Goal: Find specific page/section: Find specific page/section

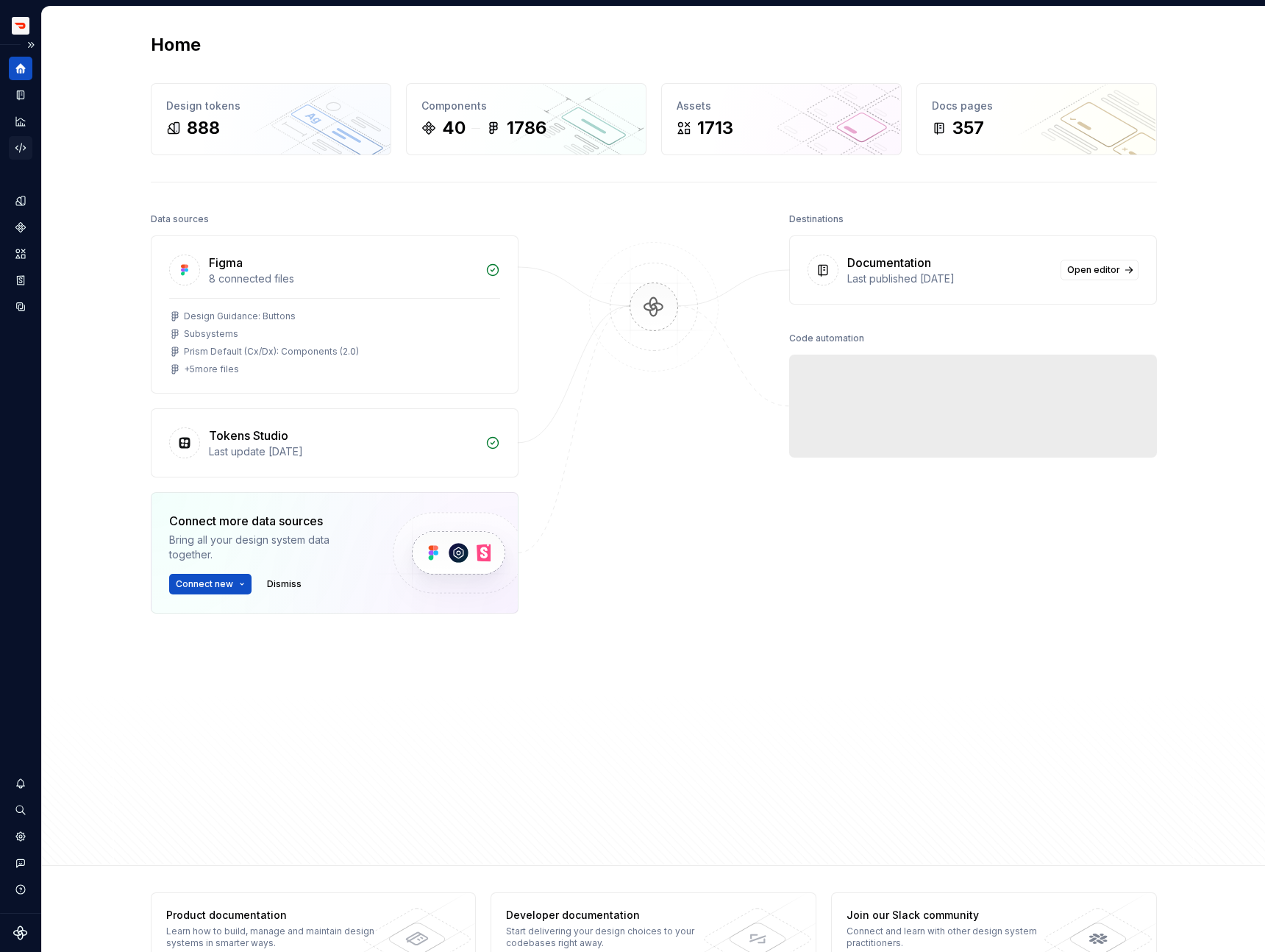
click at [18, 146] on icon "Code automation" at bounding box center [20, 148] width 13 height 13
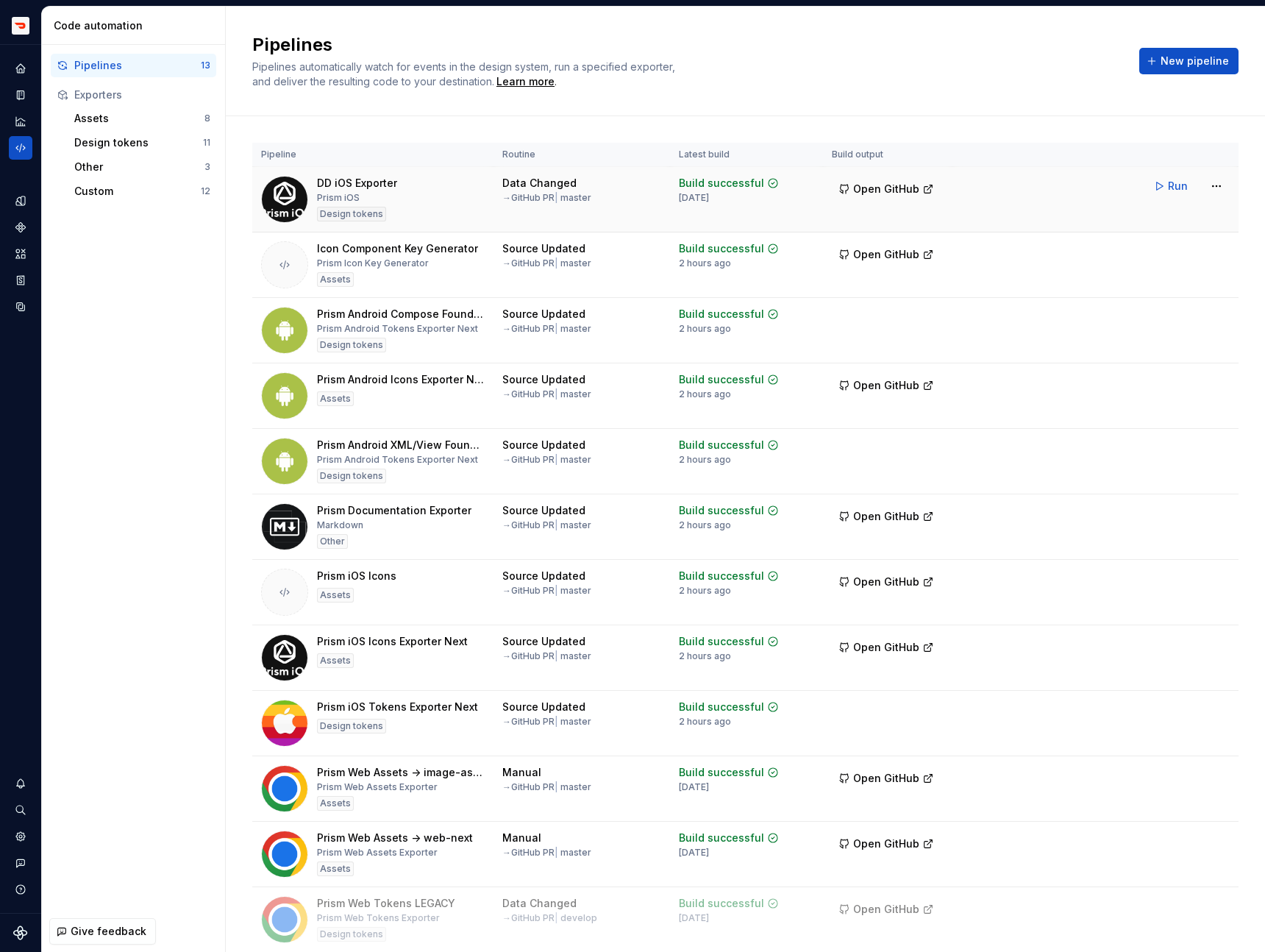
scroll to position [121, 0]
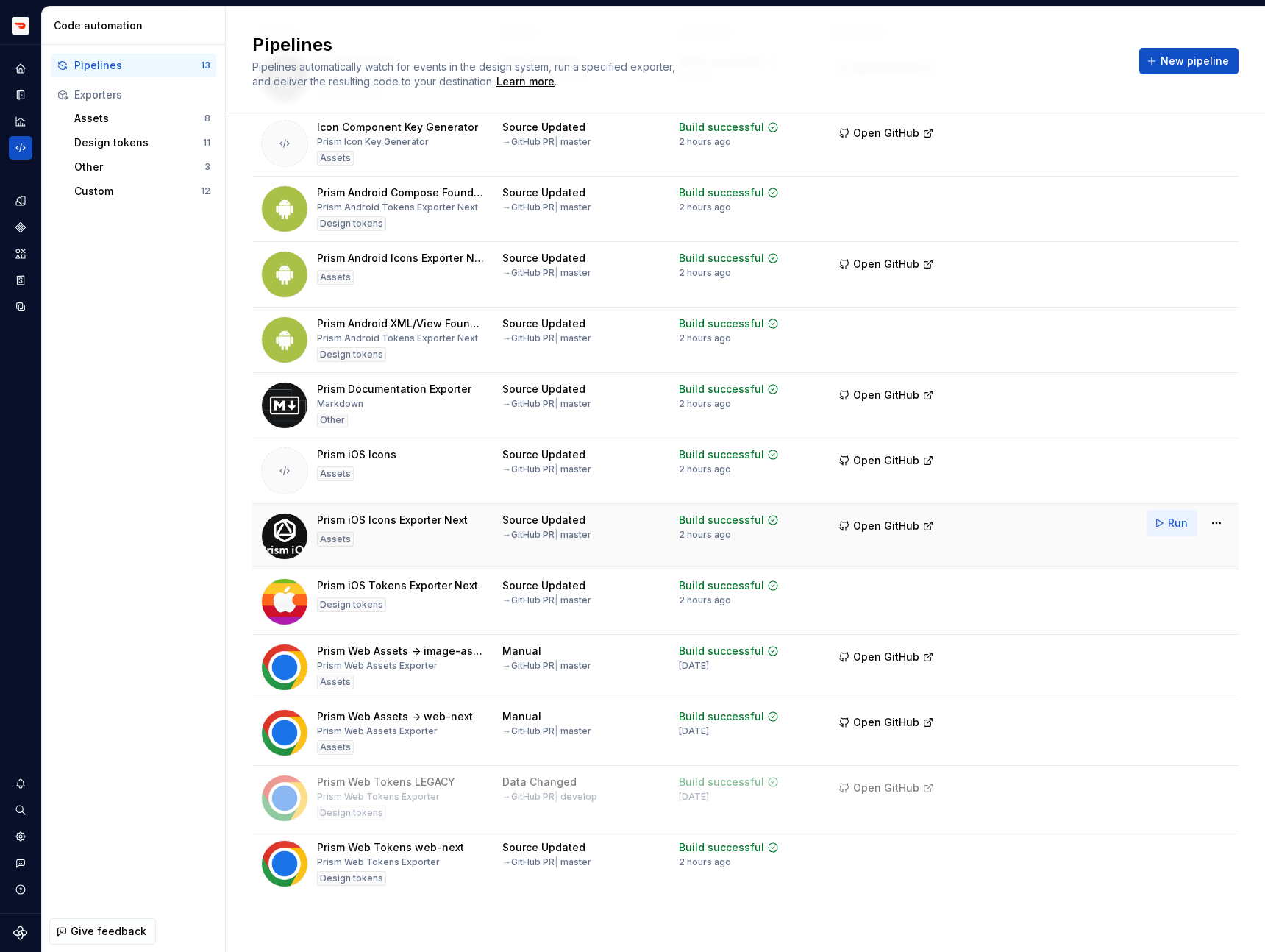
click at [1172, 524] on span "Run" at bounding box center [1178, 523] width 20 height 15
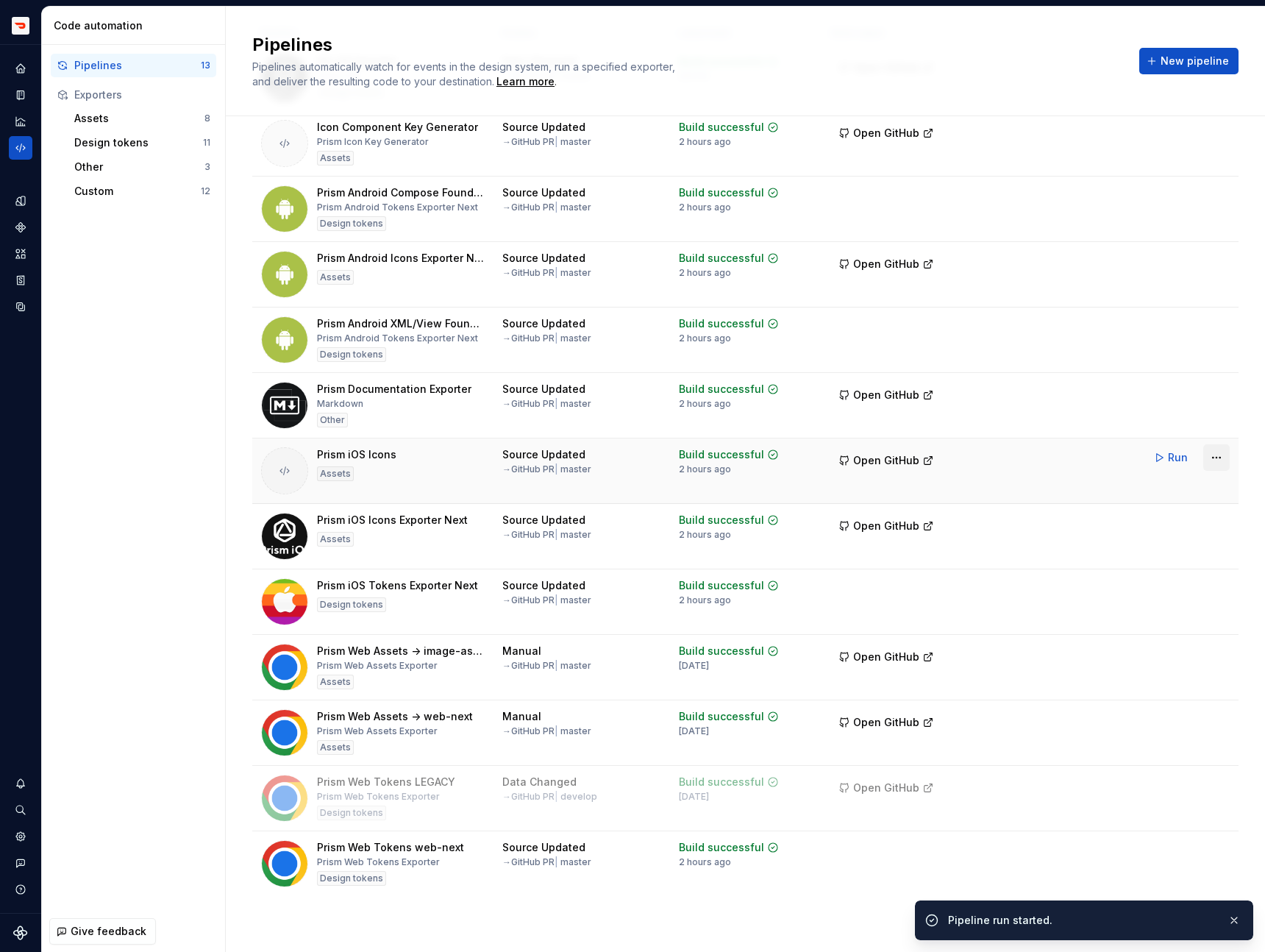
click at [1222, 456] on html "Prism TV Design system data Code automation Pipelines 13 Exporters Assets 8 Des…" at bounding box center [632, 476] width 1265 height 952
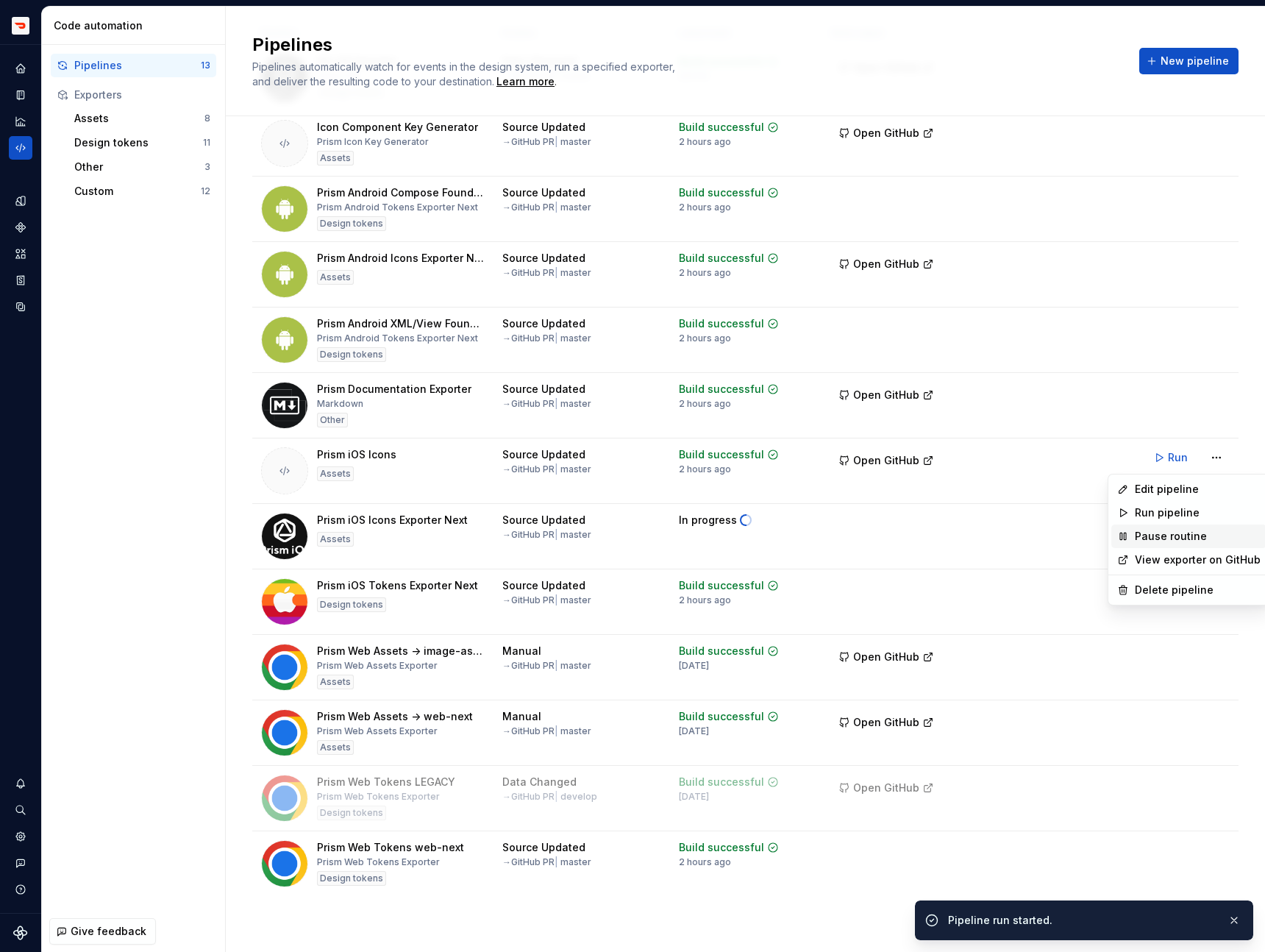
click at [1154, 541] on div "Pause routine" at bounding box center [1198, 537] width 126 height 15
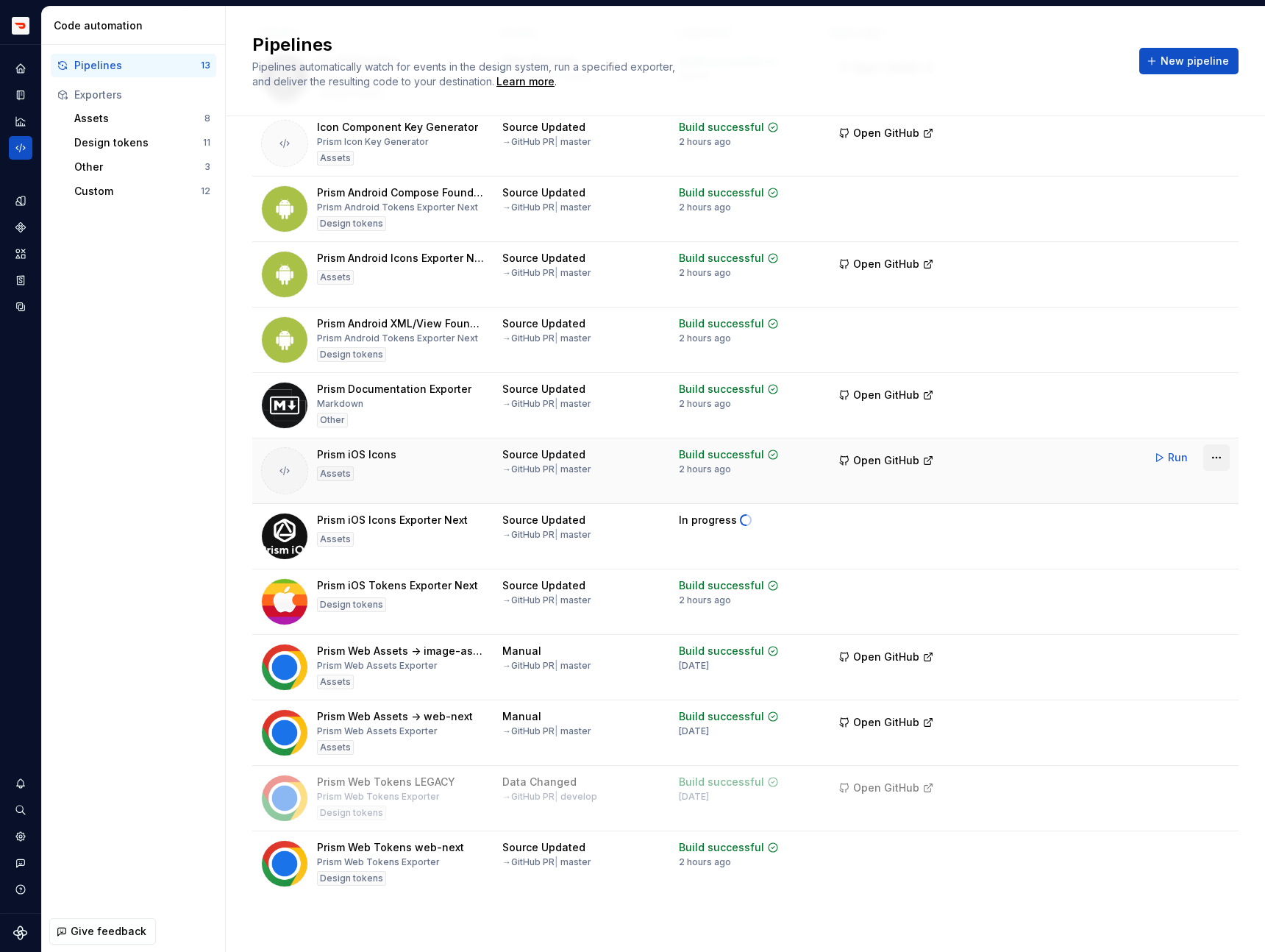
click at [1212, 459] on html "Prism TV Design system data Code automation Pipelines 13 Exporters Assets 8 Des…" at bounding box center [632, 476] width 1265 height 952
click at [1037, 462] on html "Prism TV Design system data Code automation Pipelines 13 Exporters Assets 8 Des…" at bounding box center [632, 476] width 1265 height 952
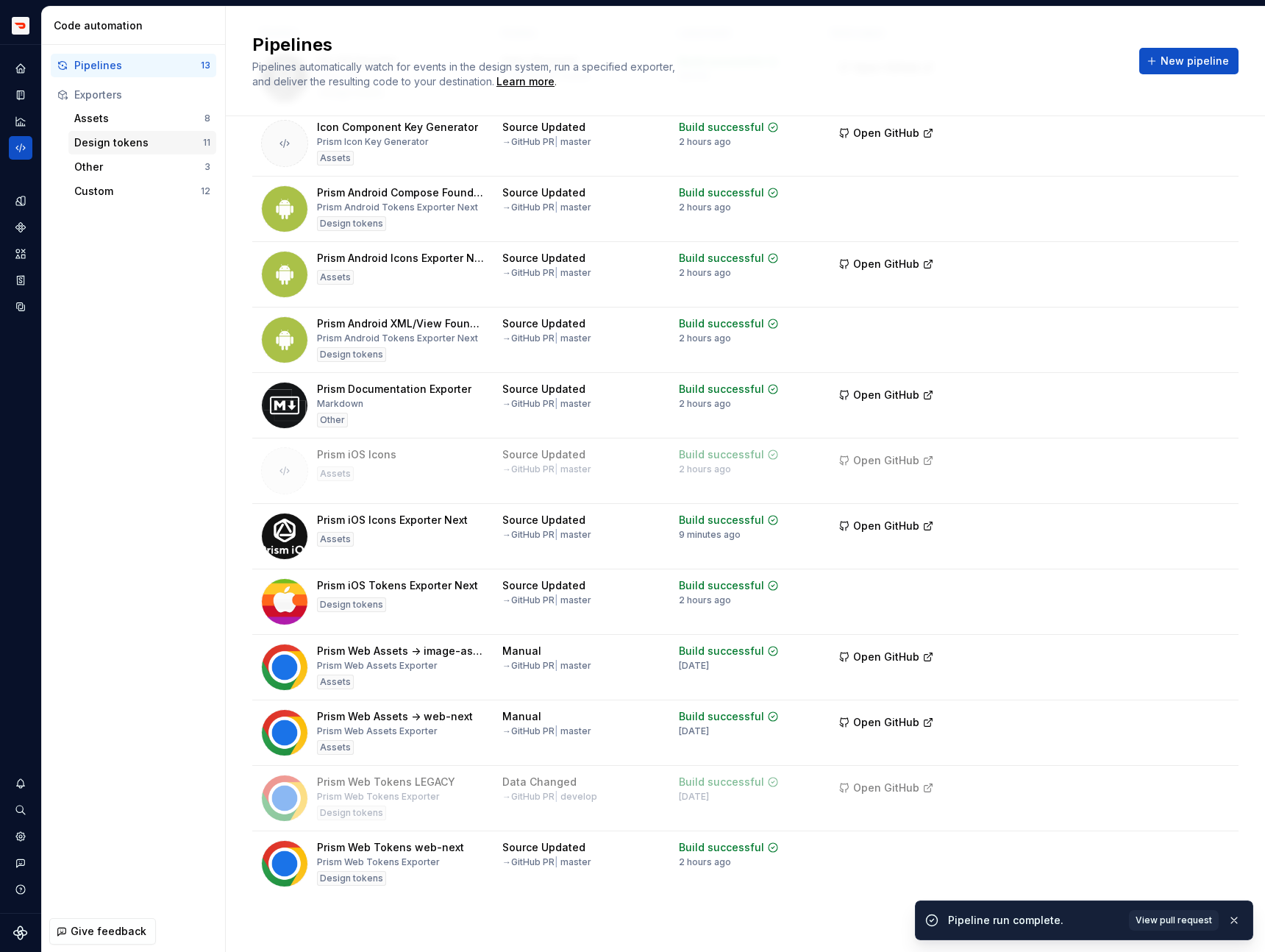
click at [111, 139] on div "Design tokens" at bounding box center [138, 143] width 128 height 15
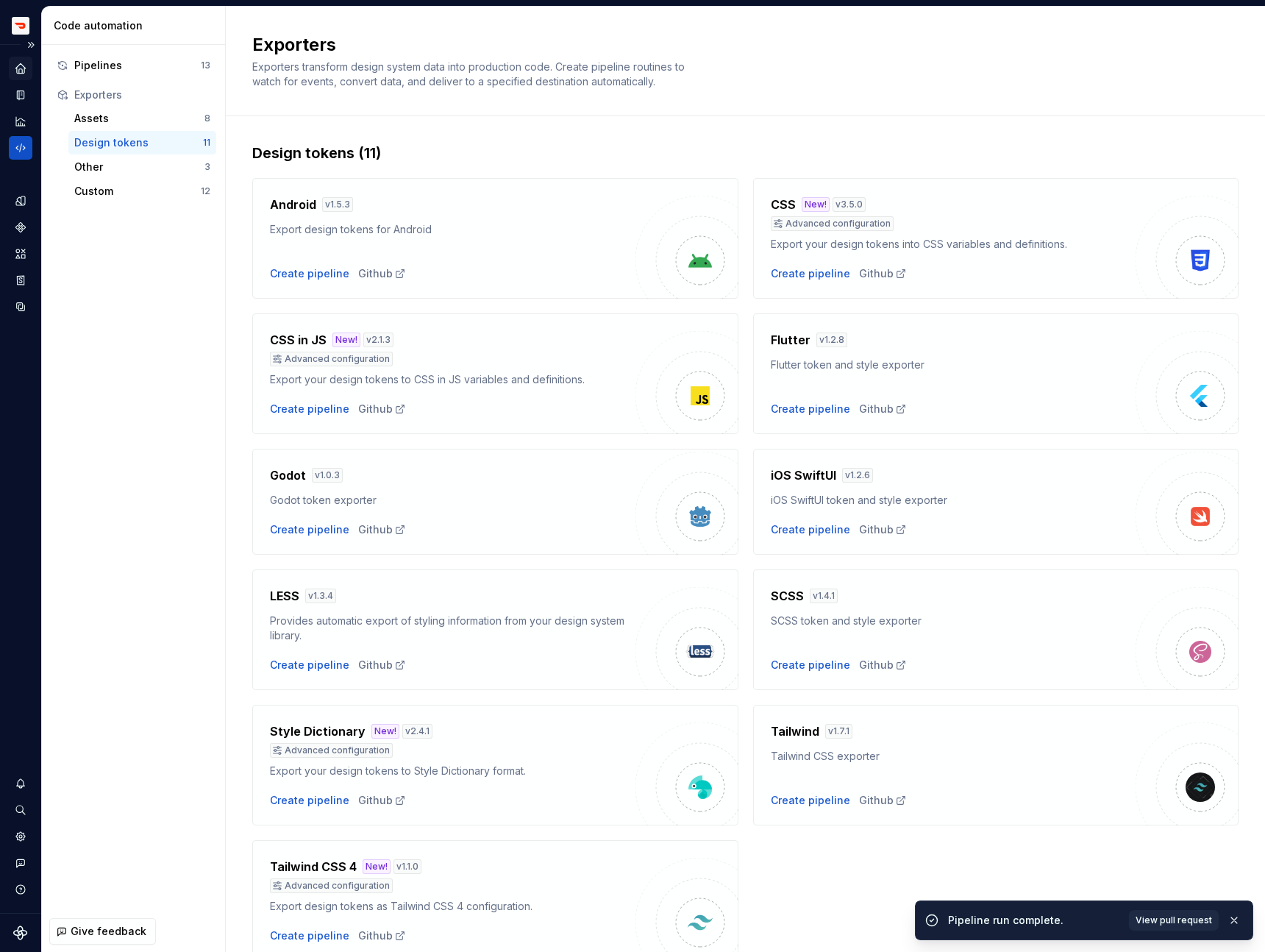
click at [20, 79] on div at bounding box center [20, 108] width 24 height 103
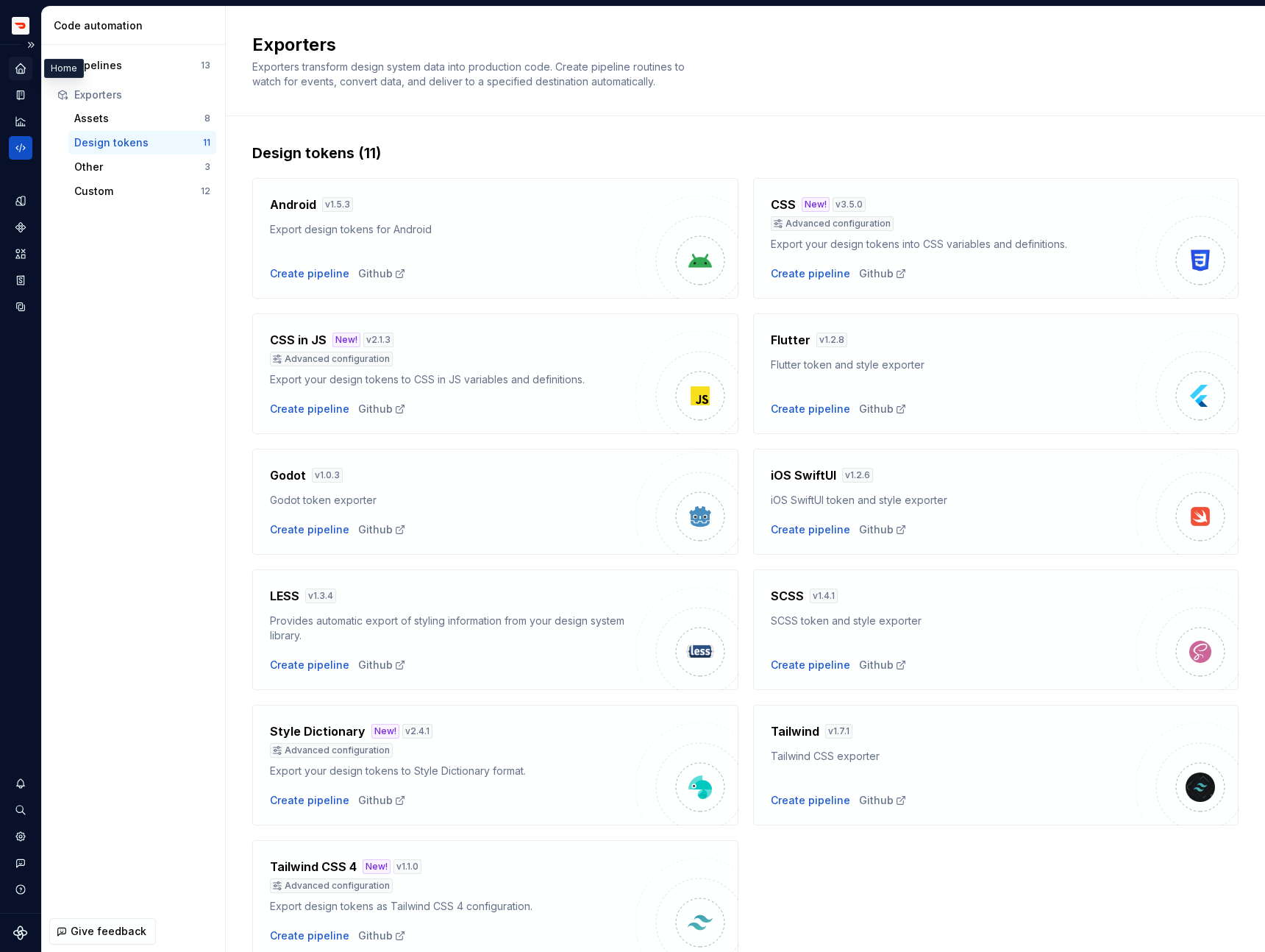
click at [16, 70] on icon "Home" at bounding box center [20, 69] width 13 height 13
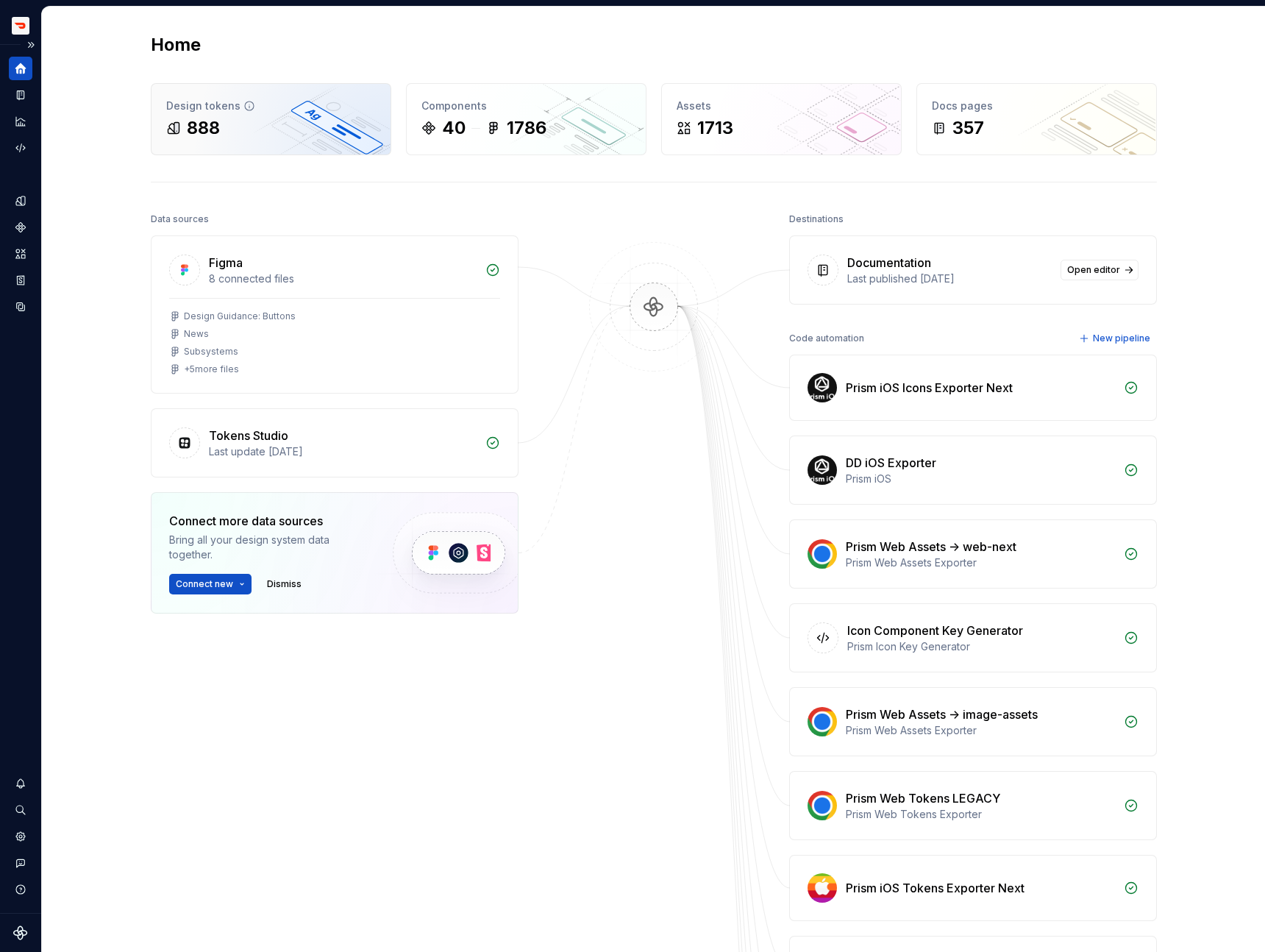
click at [266, 123] on div "888" at bounding box center [271, 128] width 209 height 24
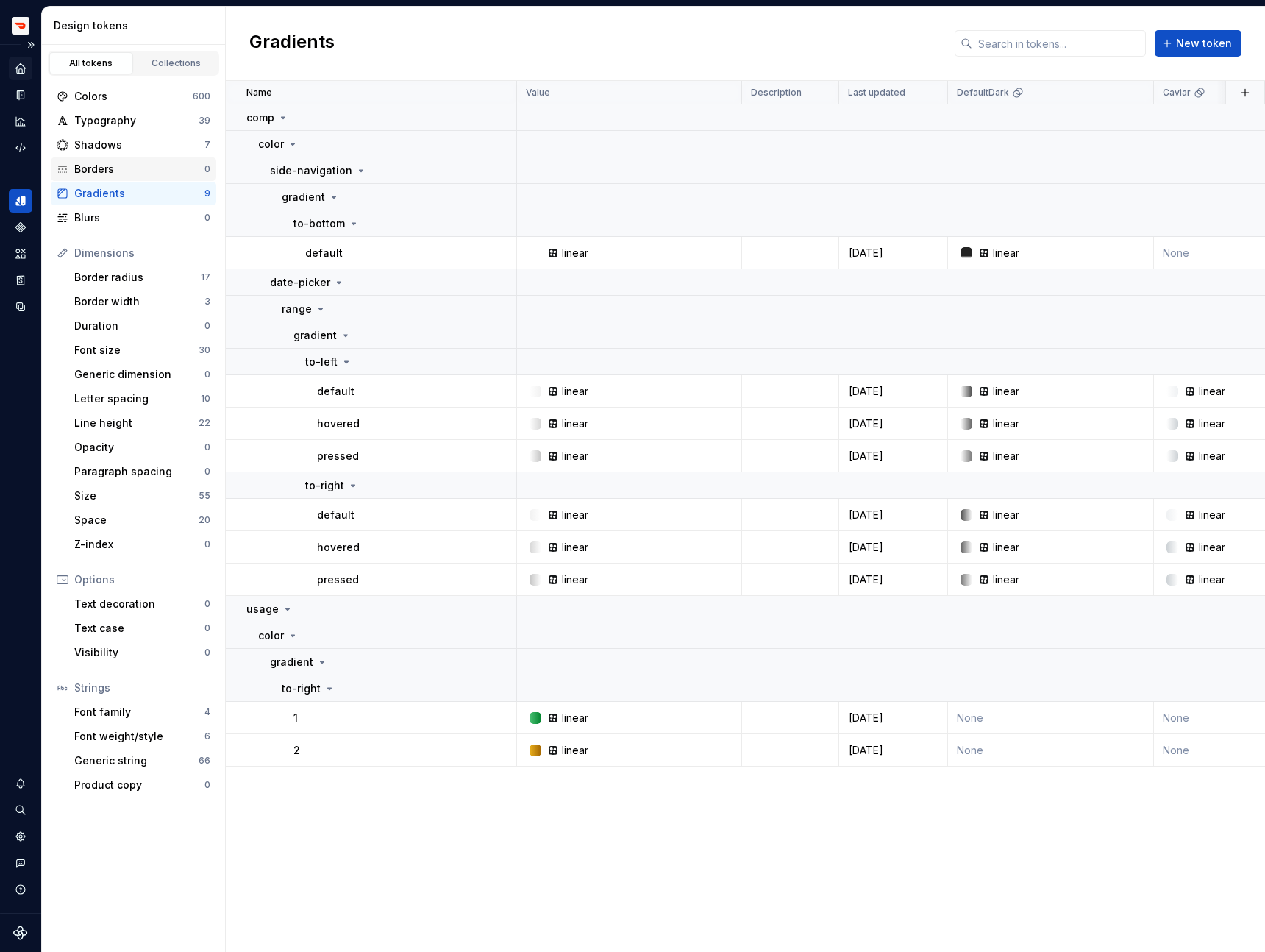
click at [111, 175] on div "Borders" at bounding box center [139, 169] width 130 height 15
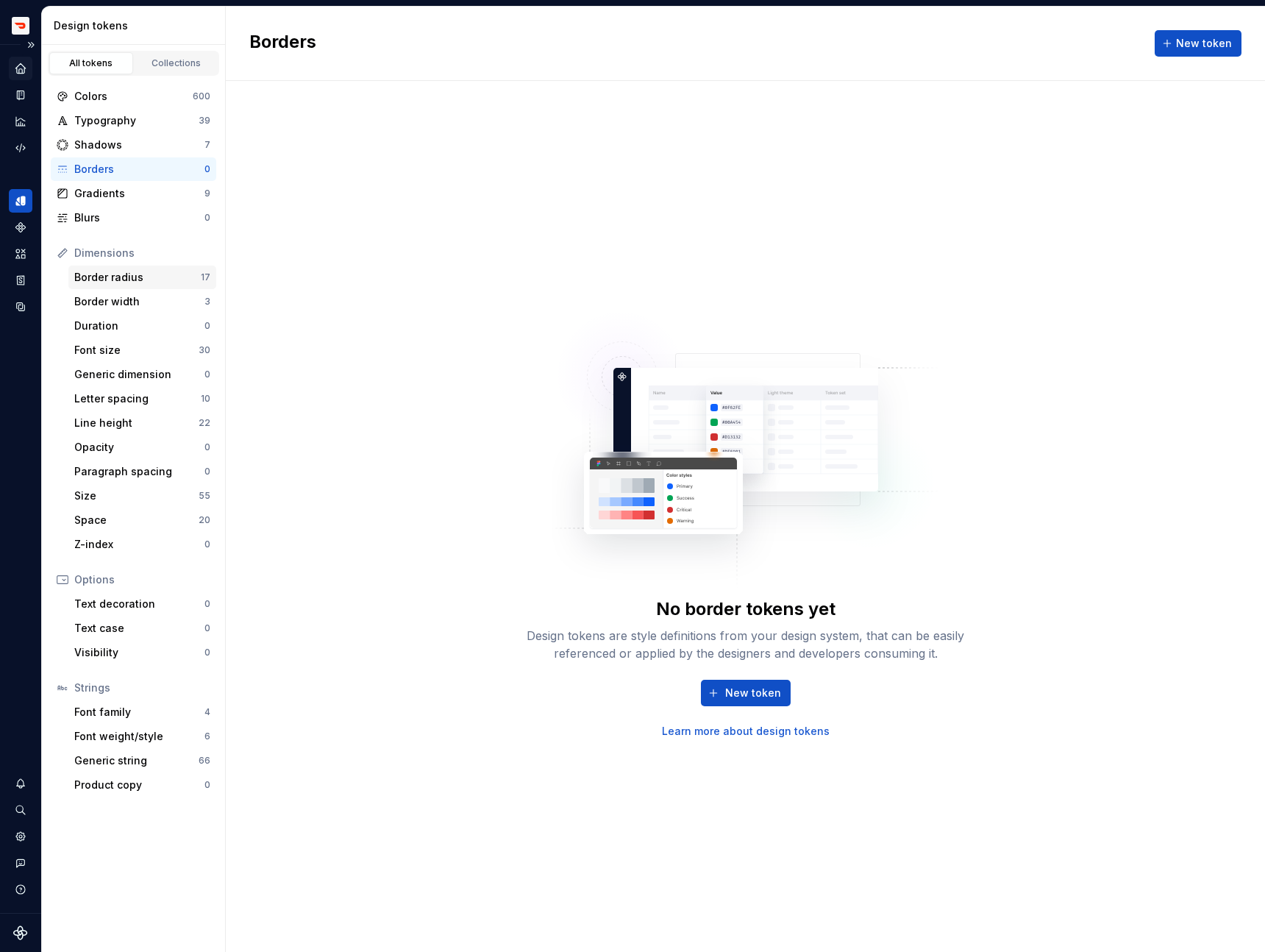
click at [101, 270] on div "Border radius" at bounding box center [137, 277] width 127 height 15
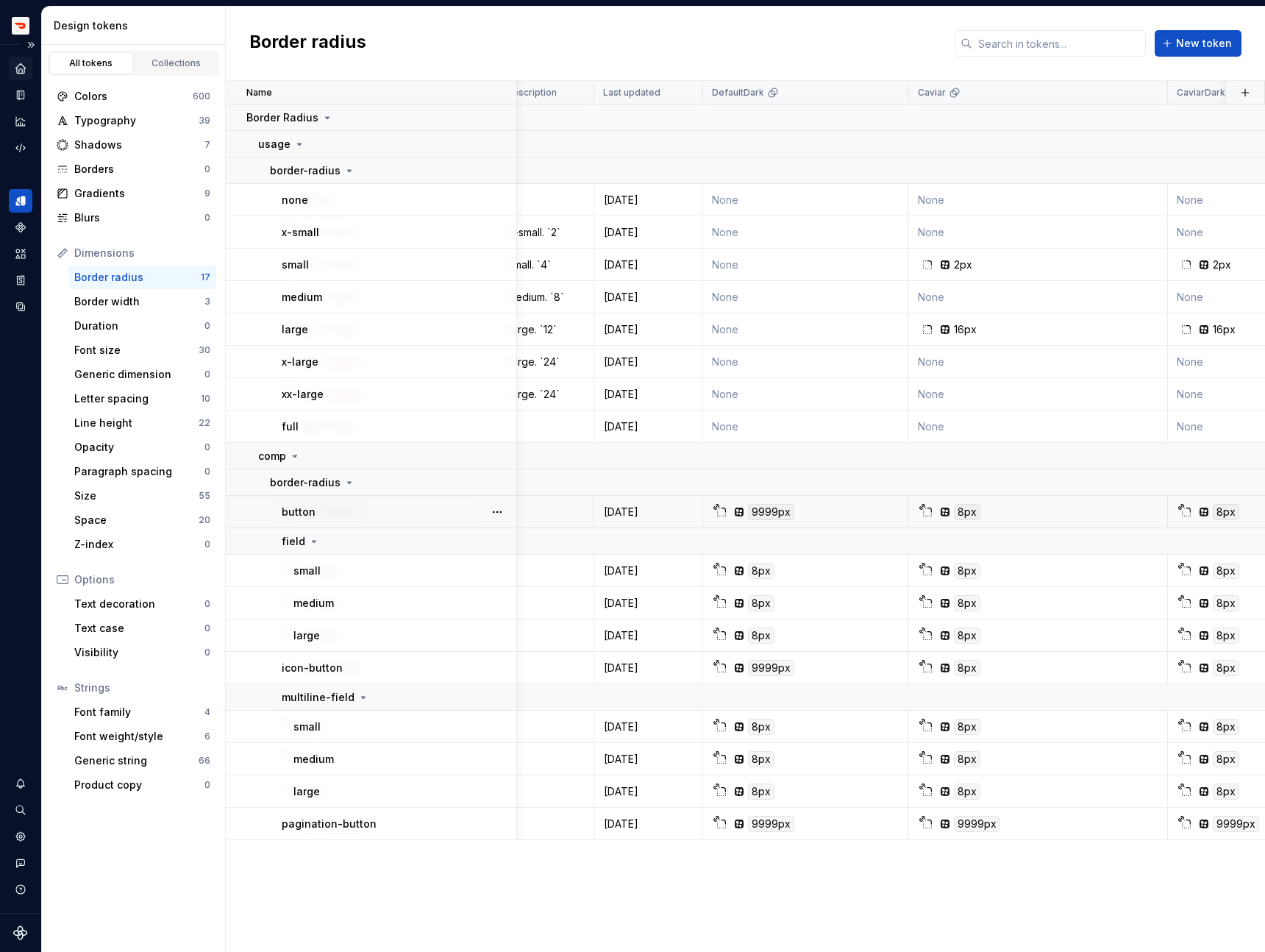
scroll to position [0, 216]
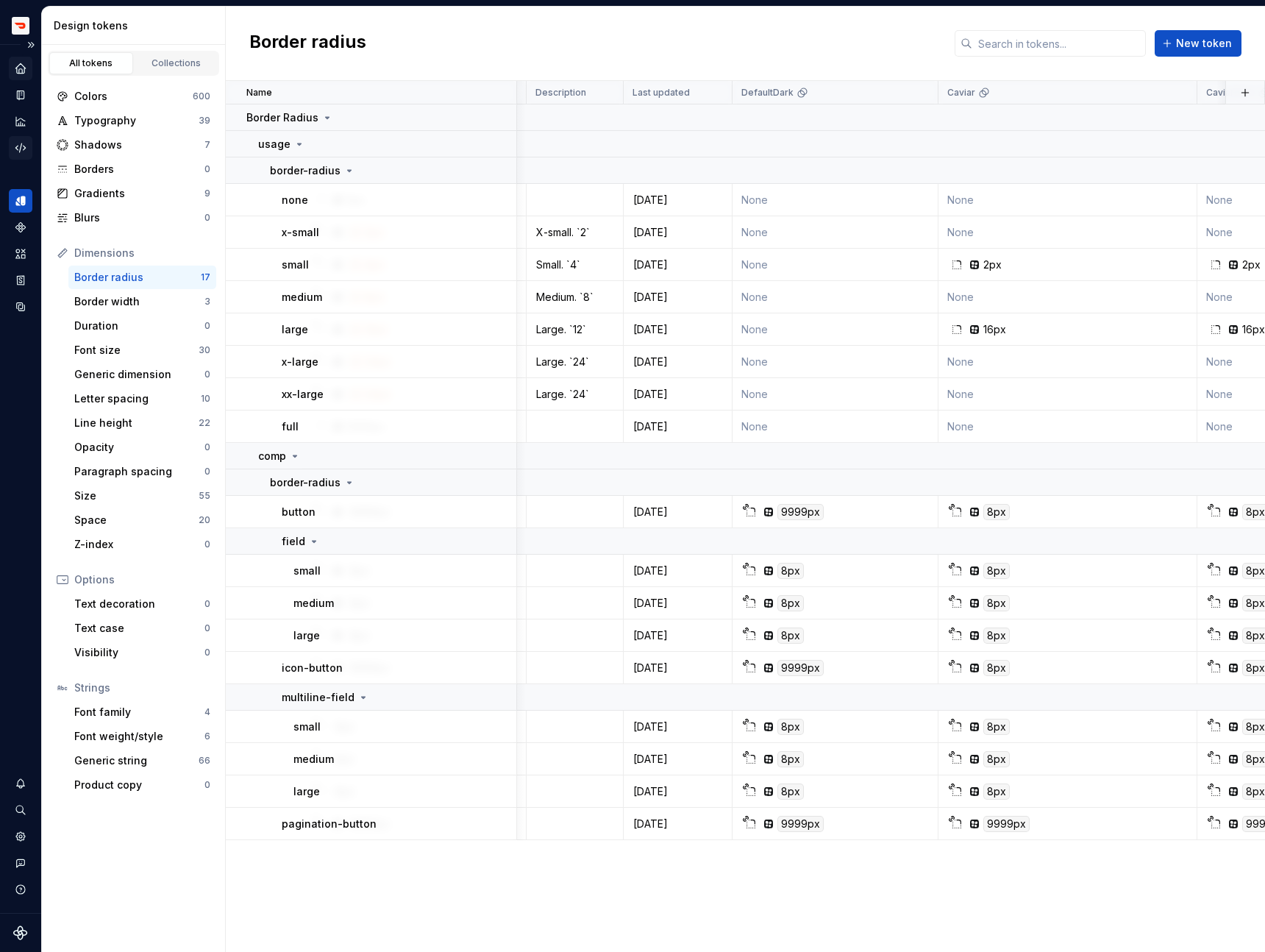
click at [17, 141] on icon "Code automation" at bounding box center [20, 148] width 13 height 13
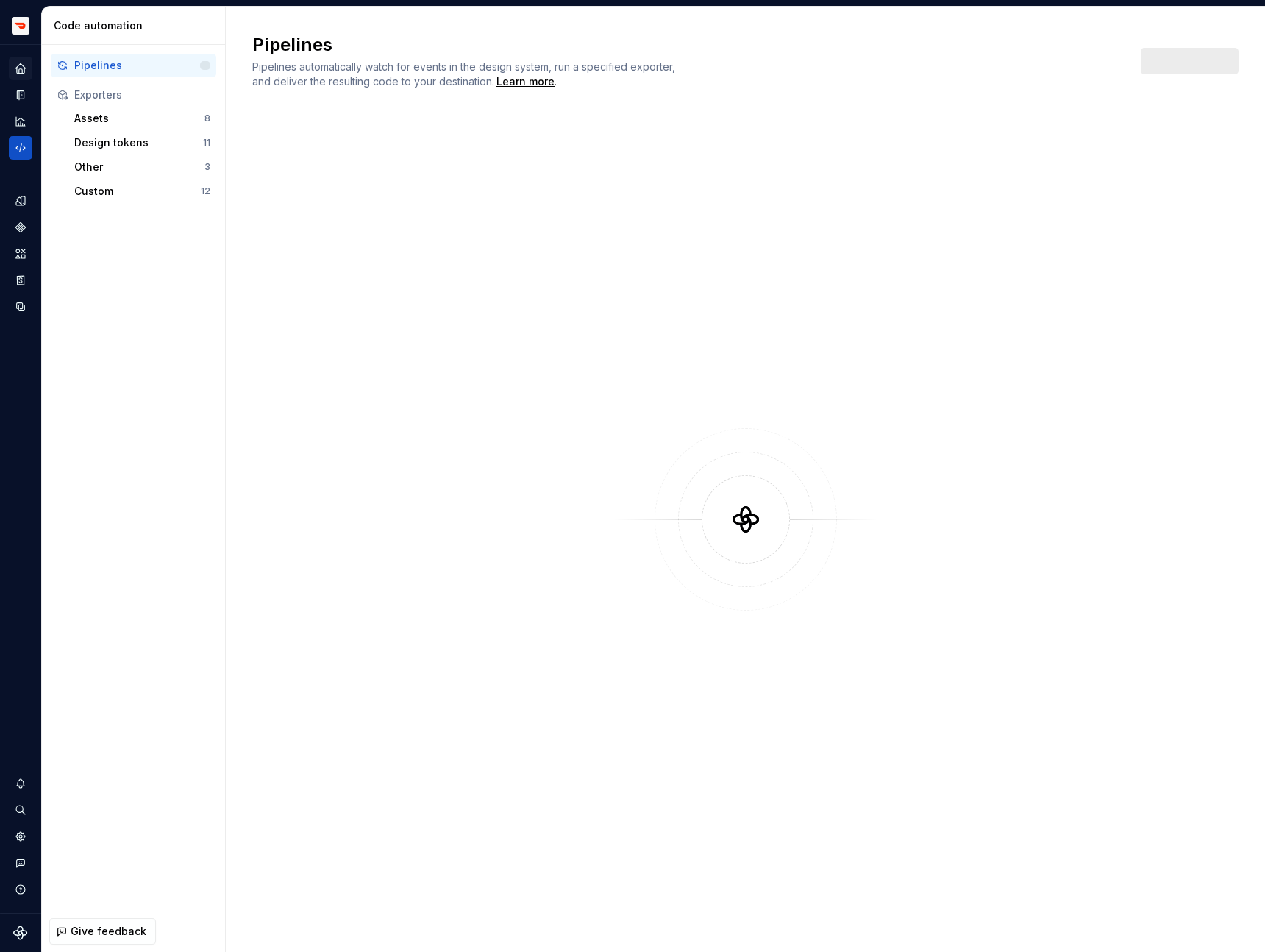
click at [21, 70] on icon "Home" at bounding box center [20, 69] width 13 height 13
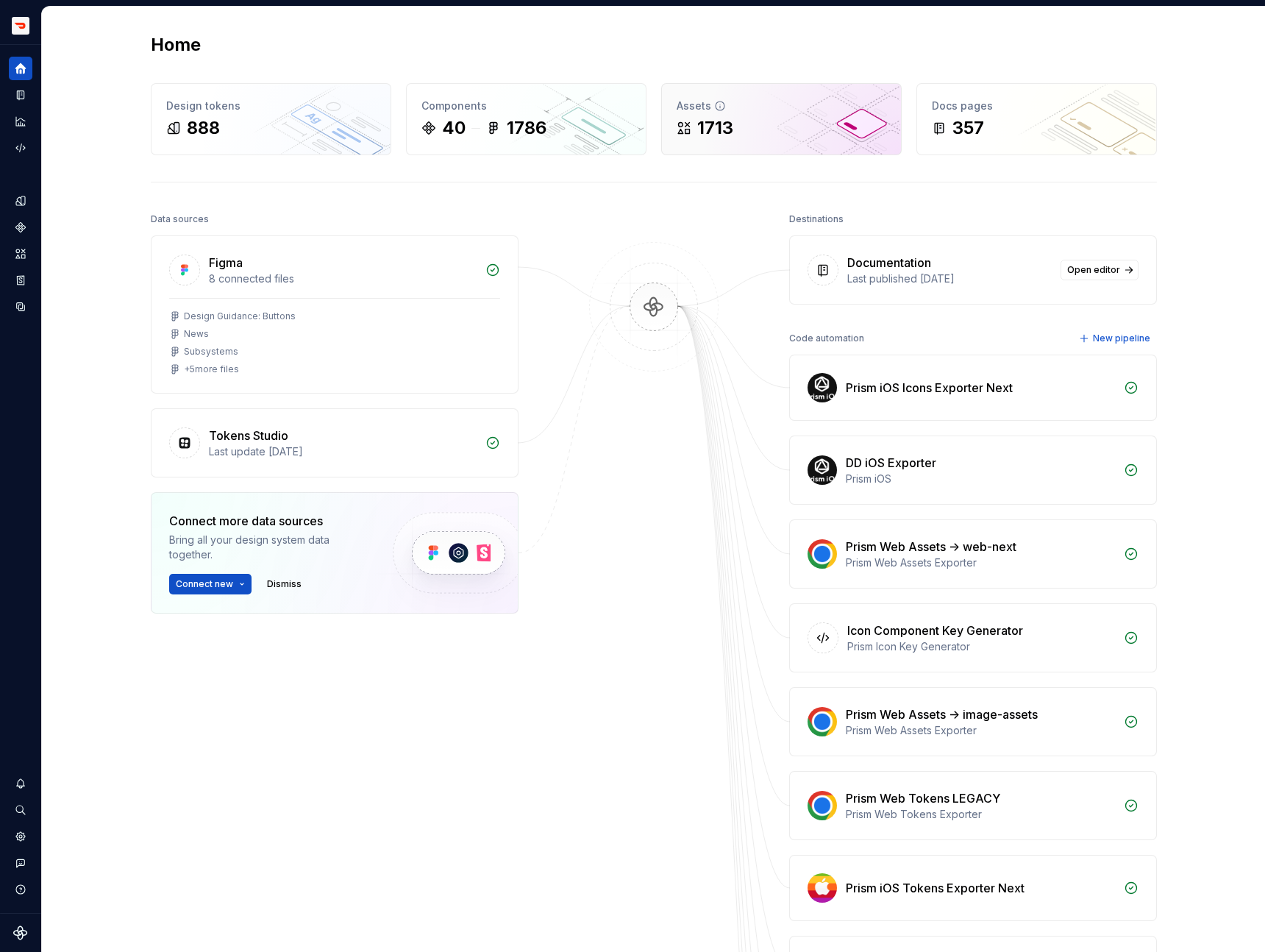
click at [737, 141] on div "Assets 1713" at bounding box center [782, 119] width 239 height 70
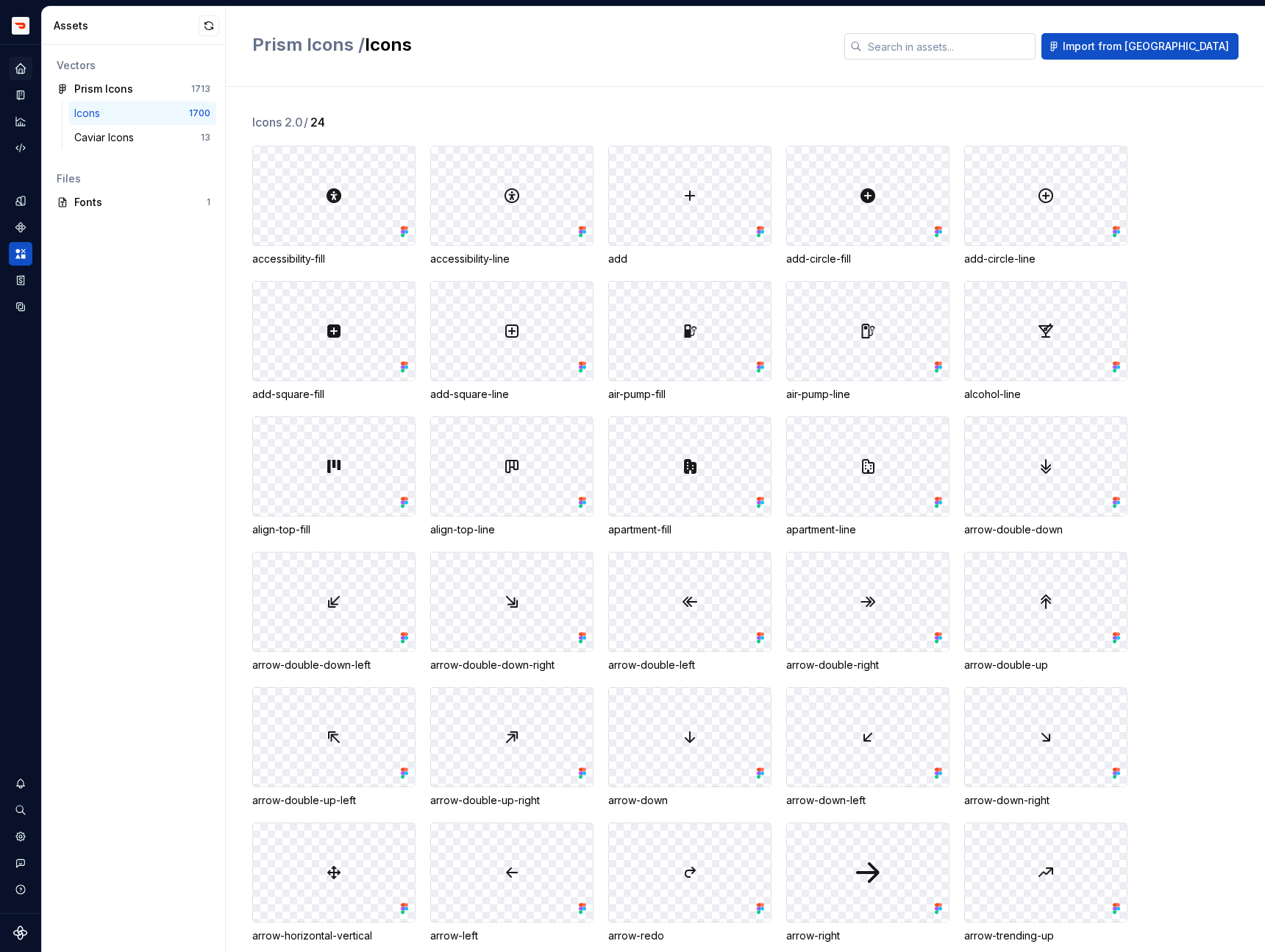
click at [986, 49] on input "text" at bounding box center [949, 46] width 173 height 26
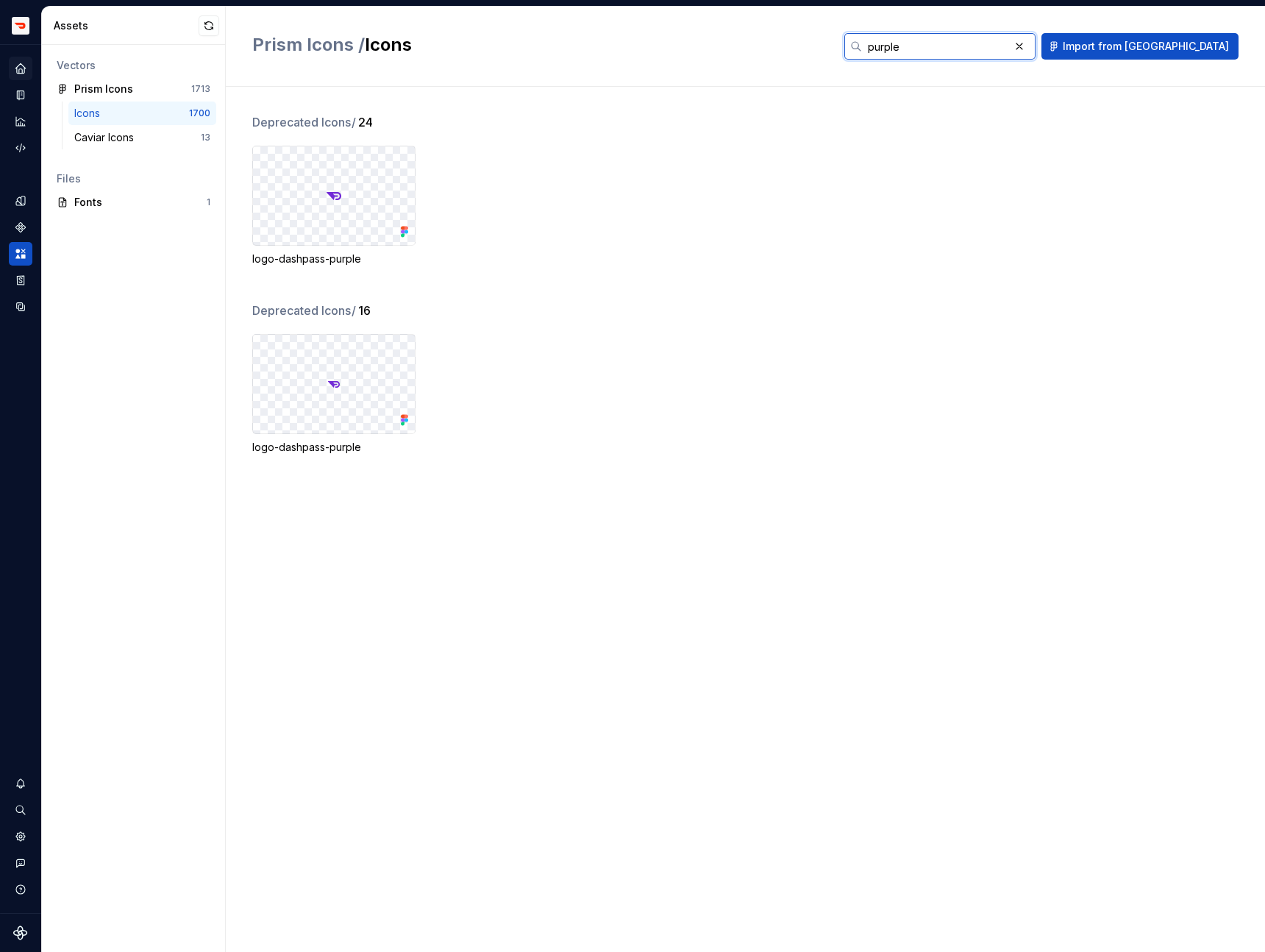
type input "purple"
